Goal: Task Accomplishment & Management: Manage account settings

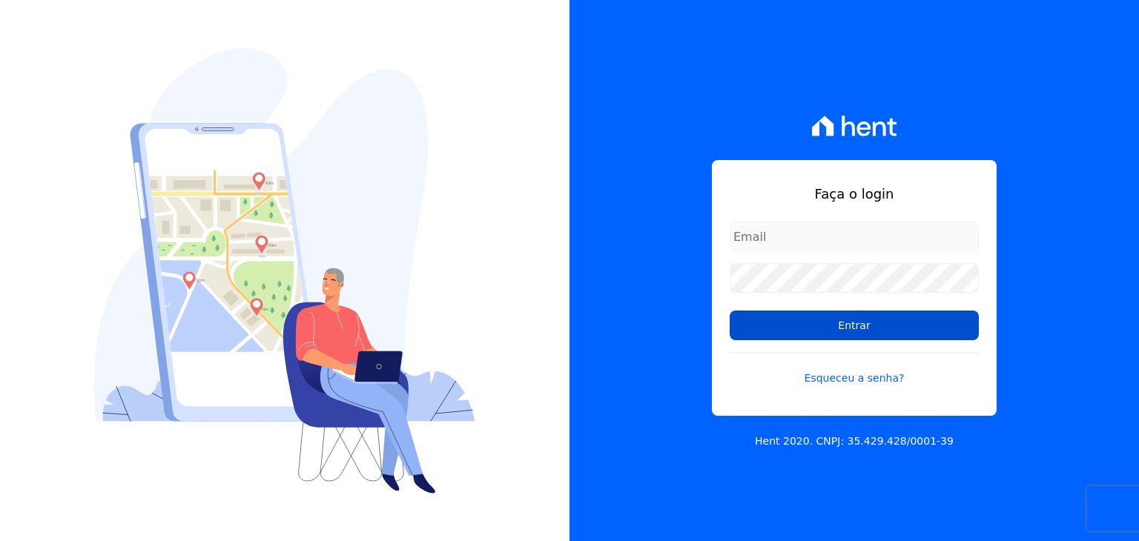
type input "[EMAIL_ADDRESS][DOMAIN_NAME]"
click at [868, 322] on input "Entrar" at bounding box center [853, 326] width 249 height 30
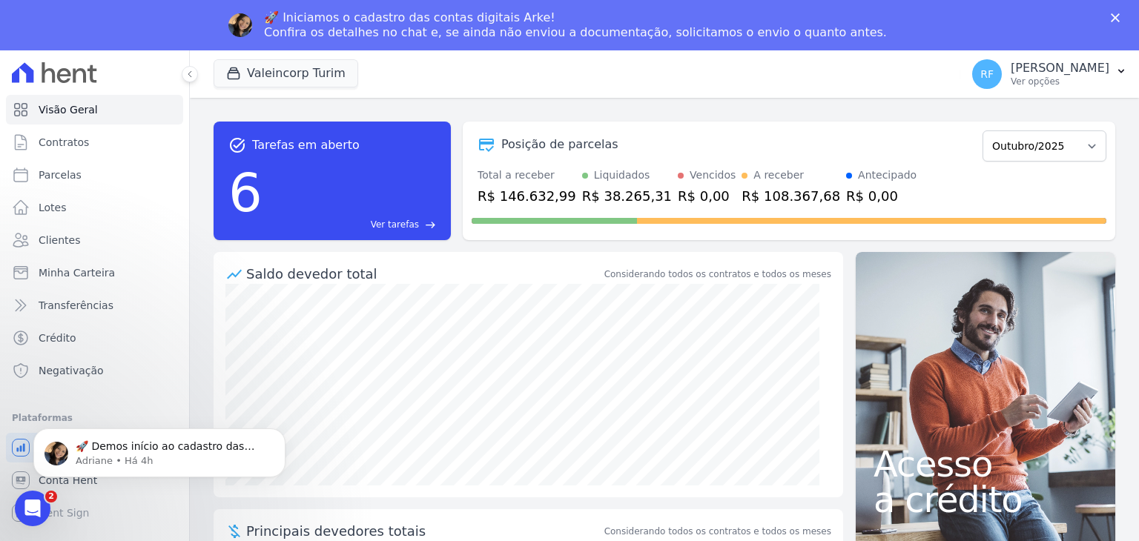
click at [65, 158] on ul "Visão Geral Contratos [GEOGRAPHIC_DATA] Lotes Clientes Minha Carteira Transferê…" at bounding box center [94, 240] width 177 height 291
click at [1062, 63] on p "[PERSON_NAME]" at bounding box center [1059, 68] width 99 height 15
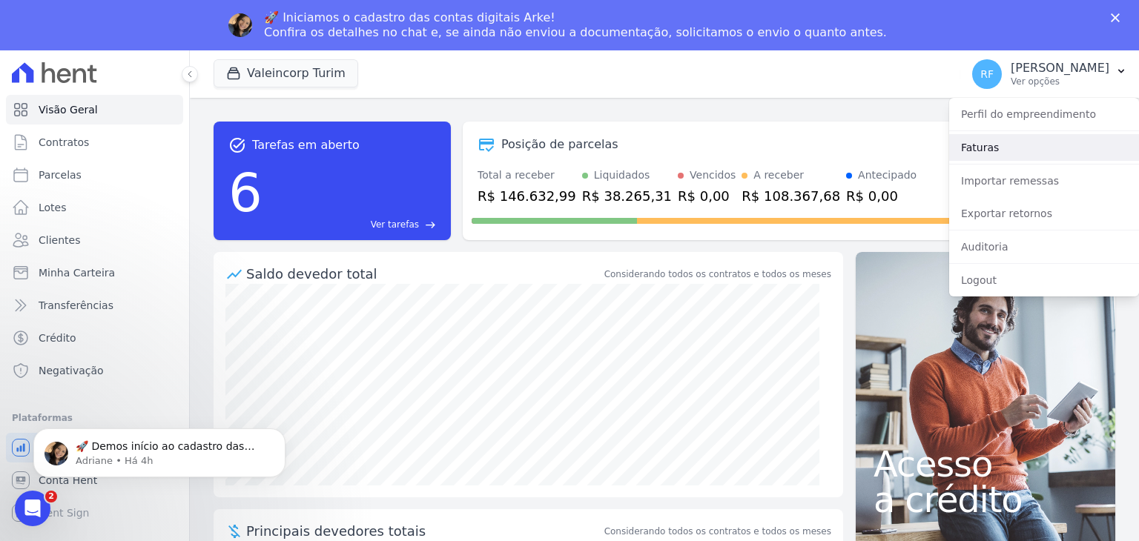
click at [1014, 145] on link "Faturas" at bounding box center [1044, 147] width 190 height 27
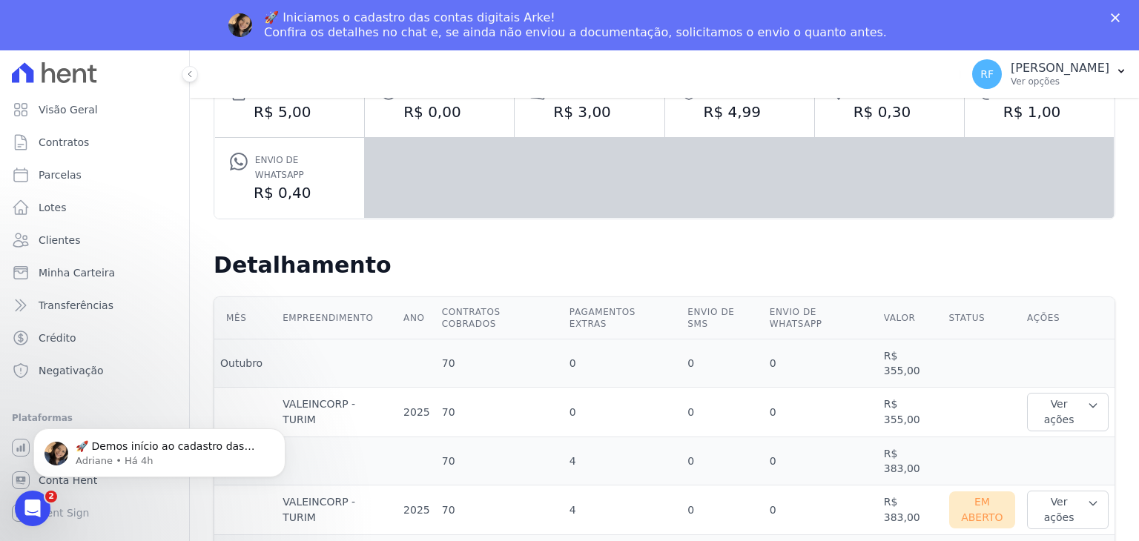
scroll to position [297, 0]
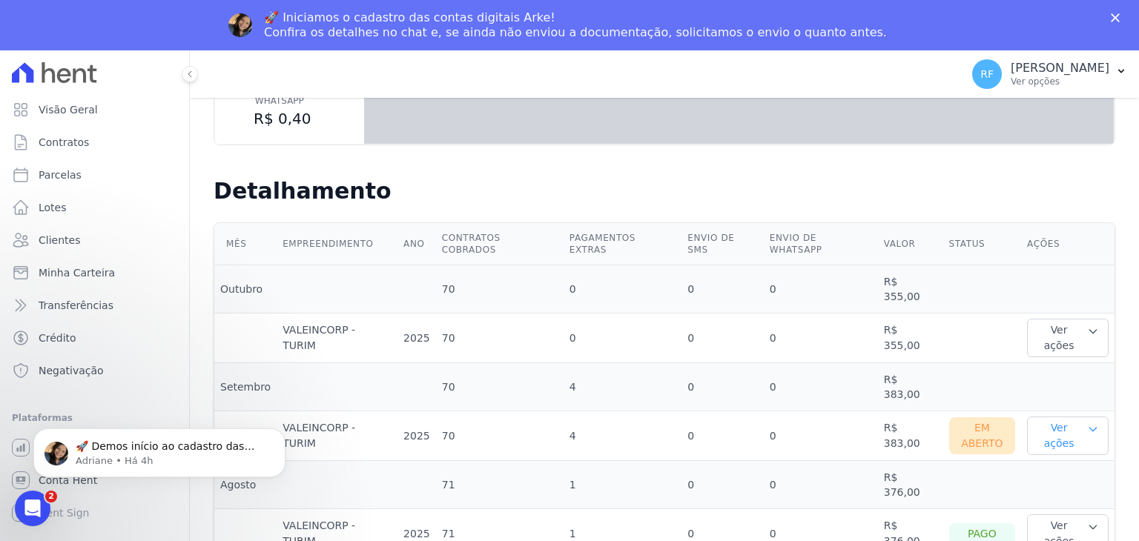
click at [1059, 417] on button "Ver ações" at bounding box center [1068, 436] width 82 height 39
click at [1053, 477] on link "Ver boleto" at bounding box center [1088, 485] width 110 height 16
